Goal: Task Accomplishment & Management: Manage account settings

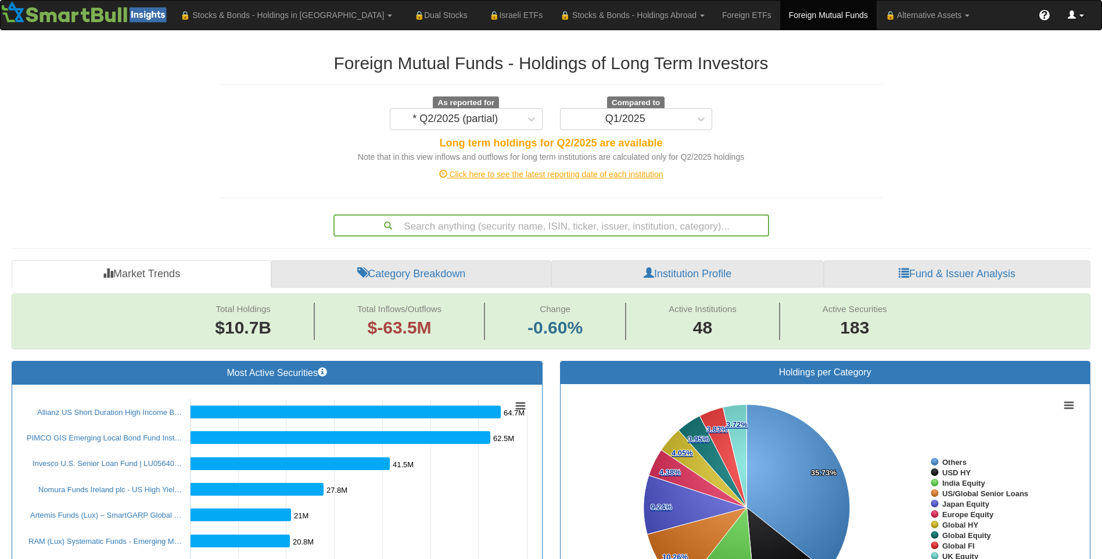
click at [1073, 13] on span at bounding box center [1071, 14] width 8 height 8
click at [1003, 124] on link "Logout" at bounding box center [1021, 121] width 141 height 15
